Goal: Navigation & Orientation: Find specific page/section

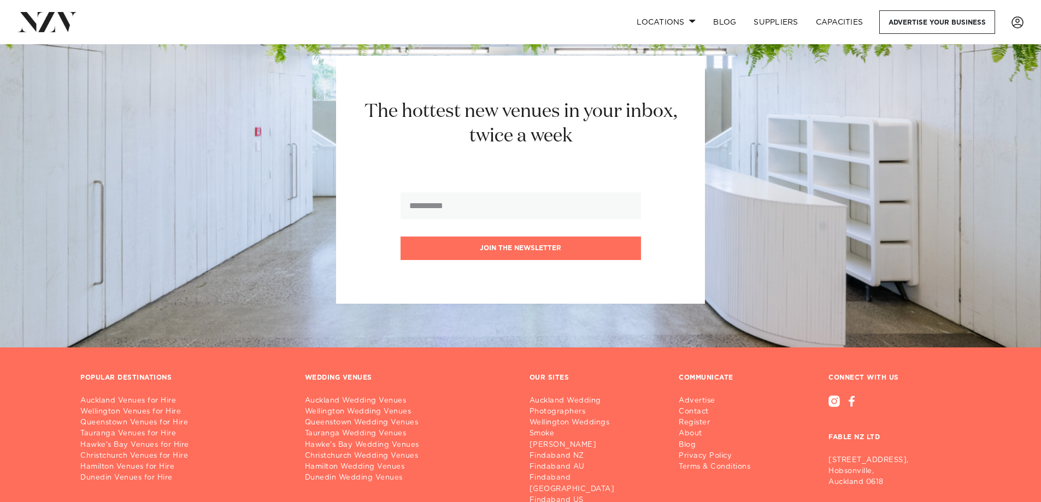
scroll to position [1608, 0]
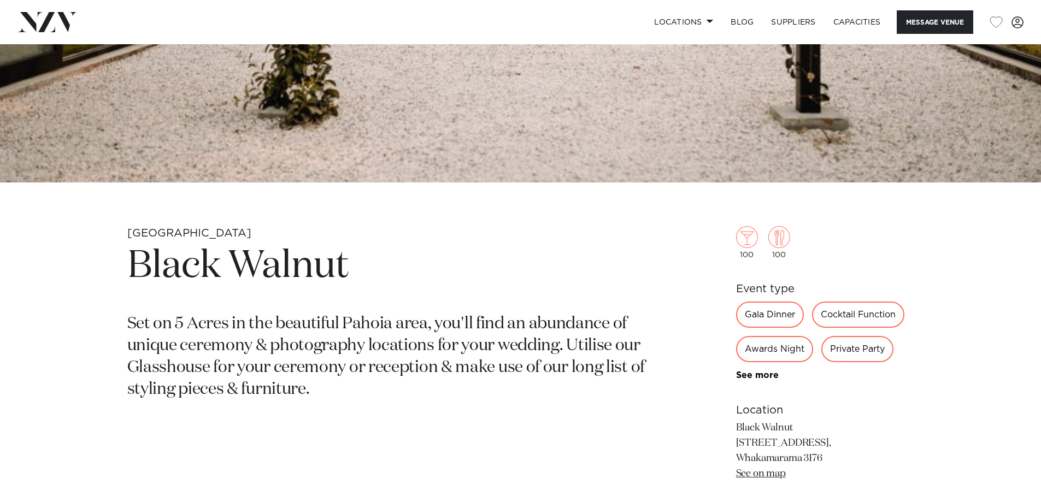
scroll to position [383, 0]
